Goal: Obtain resource: Obtain resource

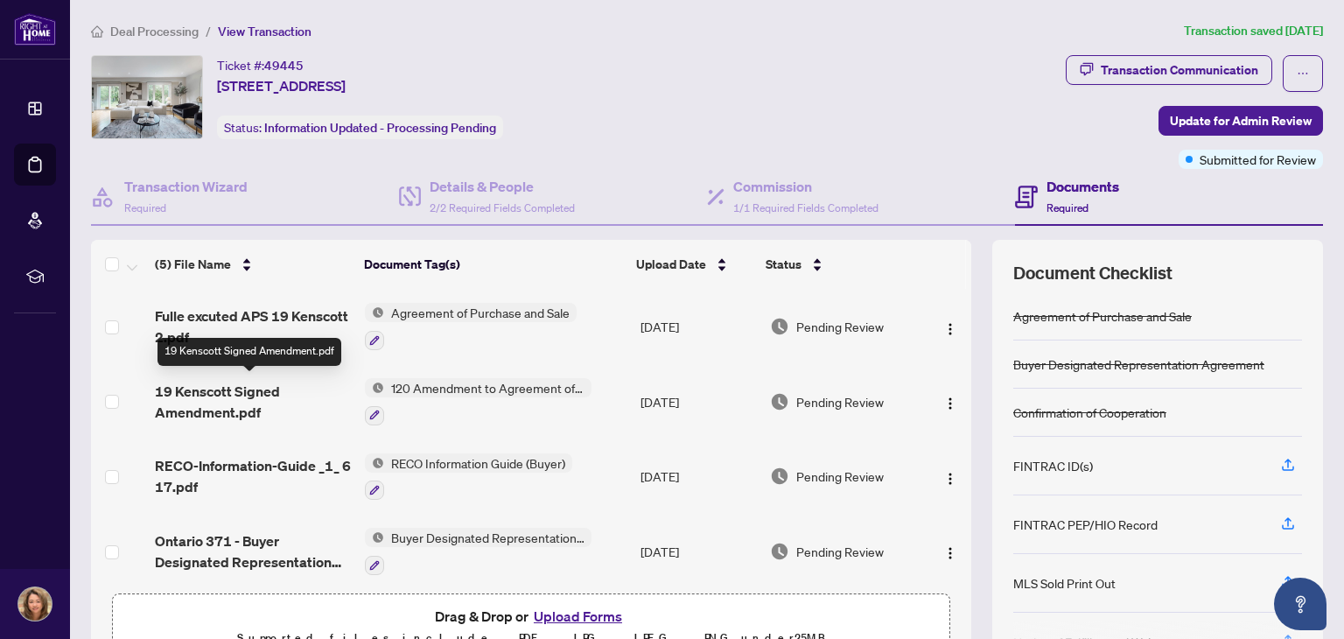
click at [209, 393] on span "19 Kenscott Signed Amendment.pdf" at bounding box center [253, 402] width 196 height 42
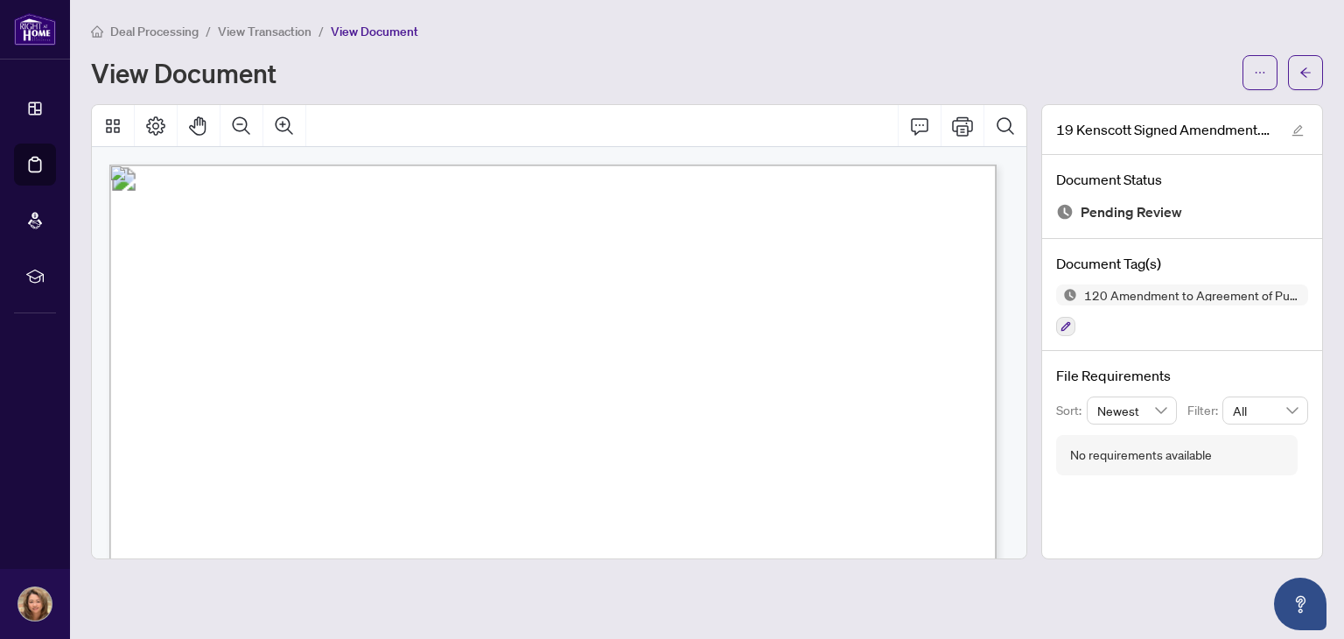
click at [209, 394] on span "RE: Agreement of Purchase and Sale between the Seller and [PERSON_NAME], dated …" at bounding box center [535, 400] width 733 height 13
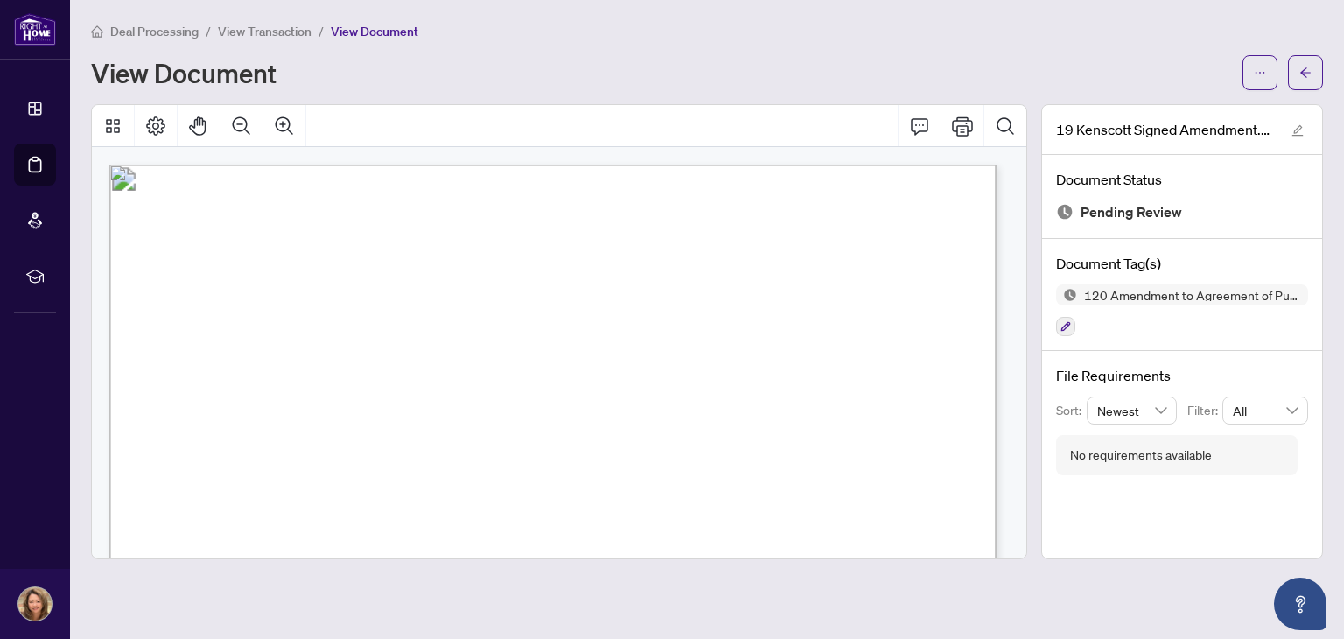
click at [209, 394] on span "RE: Agreement of Purchase and Sale between the Seller and [PERSON_NAME], dated …" at bounding box center [535, 400] width 733 height 13
drag, startPoint x: 209, startPoint y: 393, endPoint x: 220, endPoint y: 388, distance: 12.2
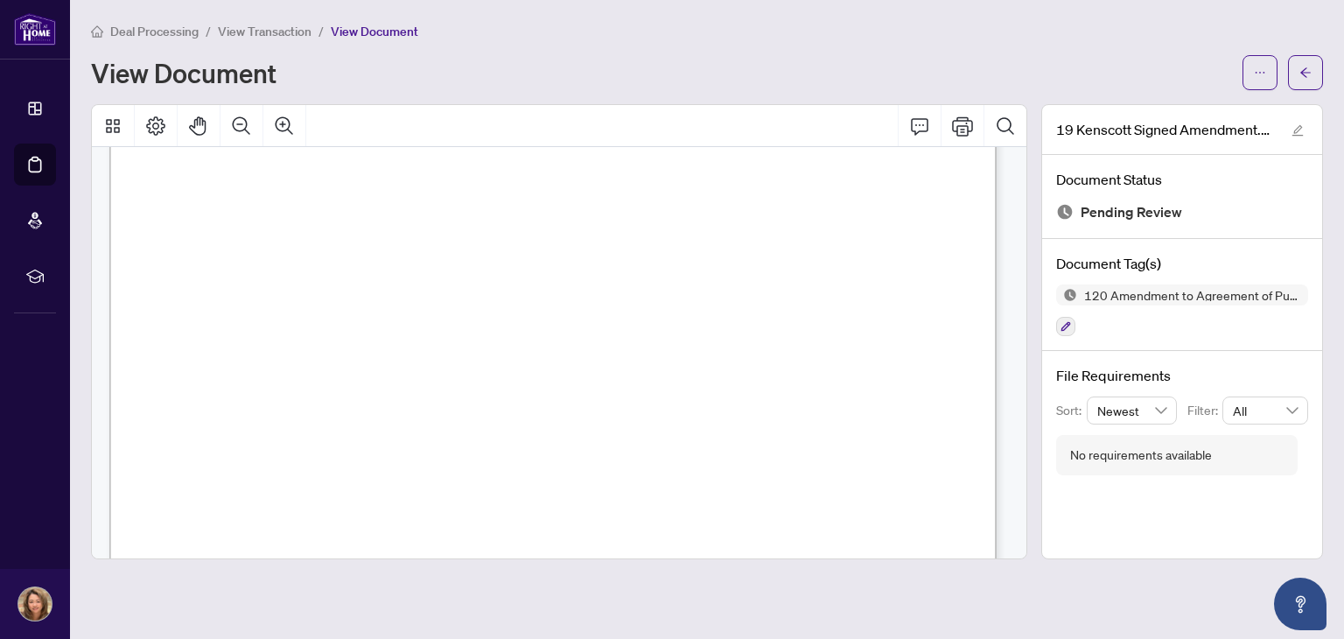
scroll to position [1947, 0]
click at [77, 412] on main "Deal Processing / View Transaction / View Document View Document 19 Kenscott Si…" at bounding box center [707, 319] width 1274 height 639
